Goal: Transaction & Acquisition: Purchase product/service

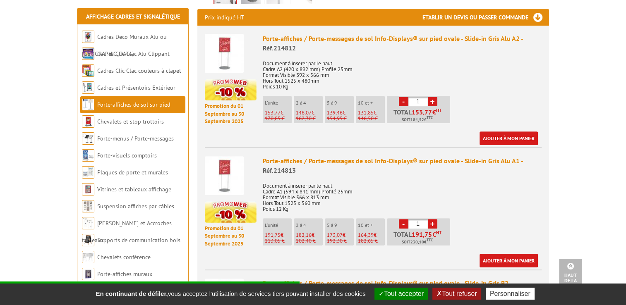
scroll to position [342, 0]
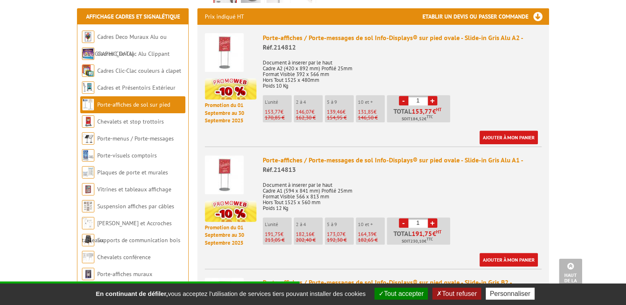
click at [290, 186] on p "Document à inserer par le haut Cadre A1 (594 x 841 mm) Profilé 25mm Format Visi…" at bounding box center [402, 194] width 279 height 35
click at [317, 156] on div "Porte-affiches / Porte-messages de sol Info-Displays® sur pied ovale - Slide-in…" at bounding box center [402, 165] width 279 height 19
click at [235, 168] on img at bounding box center [224, 175] width 39 height 39
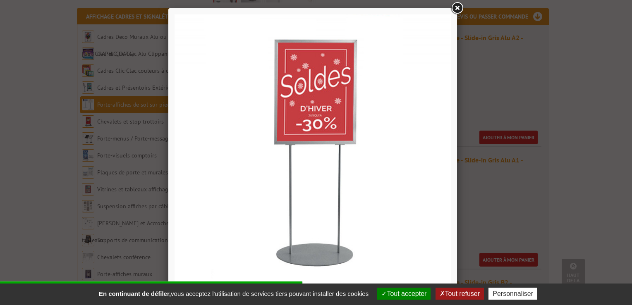
click at [458, 10] on link at bounding box center [457, 8] width 15 height 15
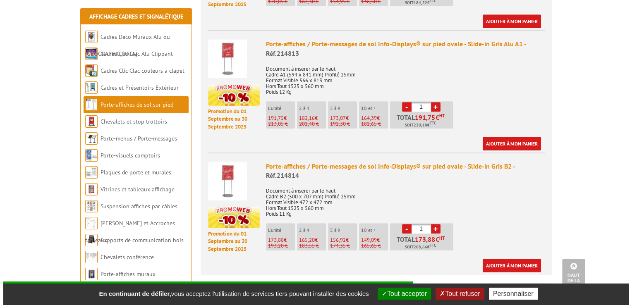
scroll to position [339, 0]
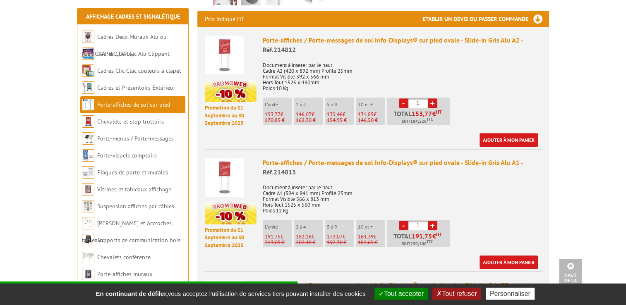
click at [460, 158] on div "Porte-affiches / Porte-messages de sol Info-Displays® sur pied ovale - Slide-in…" at bounding box center [402, 167] width 279 height 19
click at [421, 221] on input "1" at bounding box center [417, 226] width 19 height 10
type input "10"
click at [495, 256] on link "Ajouter à mon panier" at bounding box center [509, 263] width 58 height 14
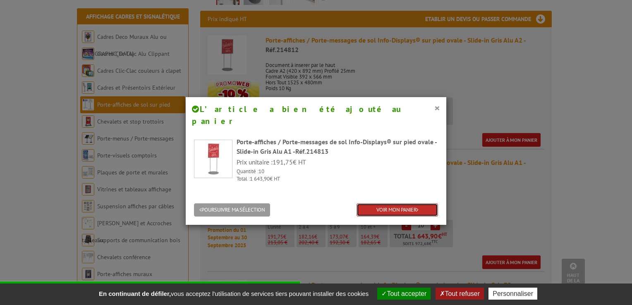
click at [377, 204] on link "VOIR MON PANIER" at bounding box center [398, 211] width 82 height 14
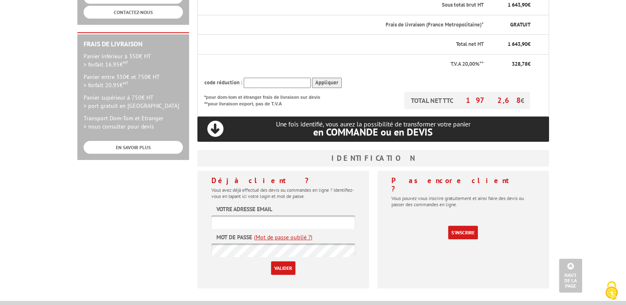
scroll to position [204, 0]
